Goal: Information Seeking & Learning: Learn about a topic

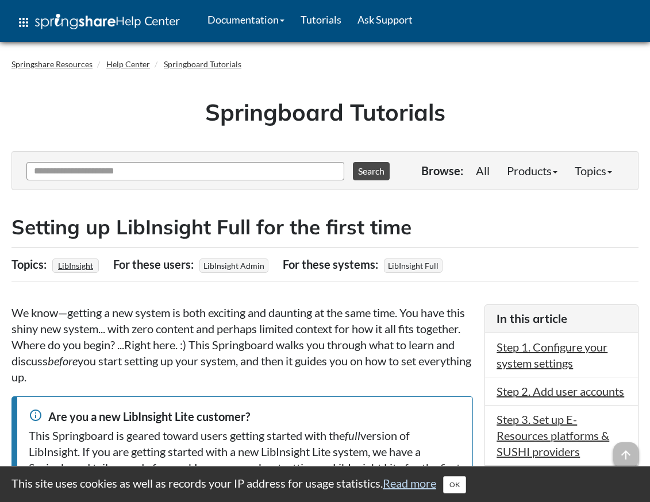
scroll to position [1428, 0]
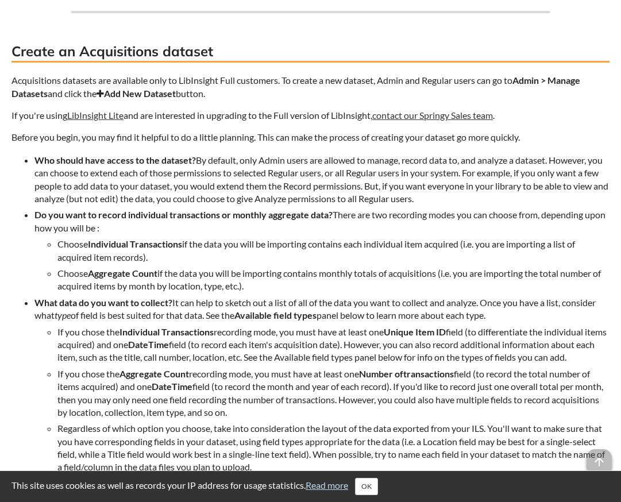
scroll to position [1209, 0]
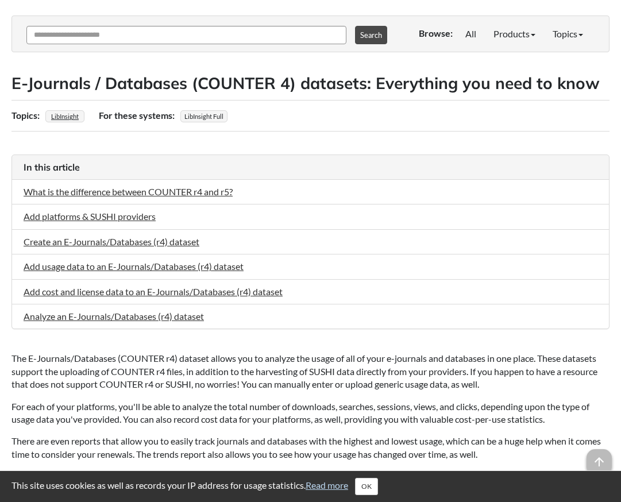
scroll to position [128, 0]
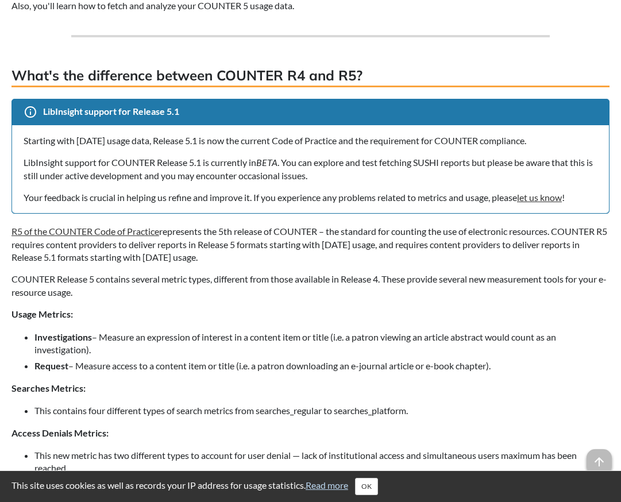
scroll to position [1429, 0]
